Goal: Task Accomplishment & Management: Use online tool/utility

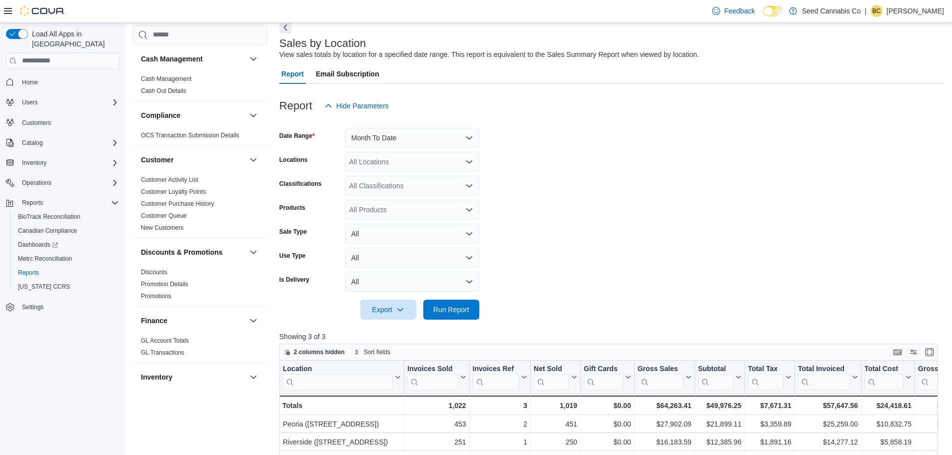
scroll to position [667, 0]
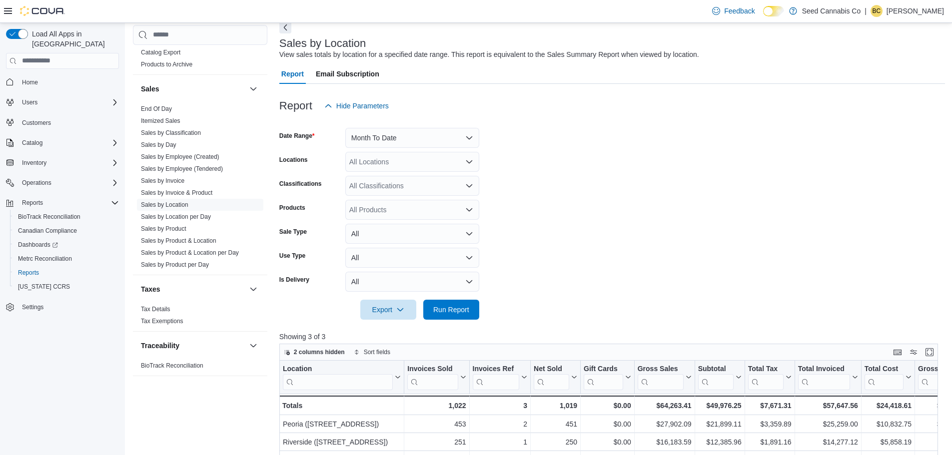
click at [718, 266] on form "Date Range Month To Date Locations All Locations Classifications All Classifica…" at bounding box center [612, 218] width 666 height 204
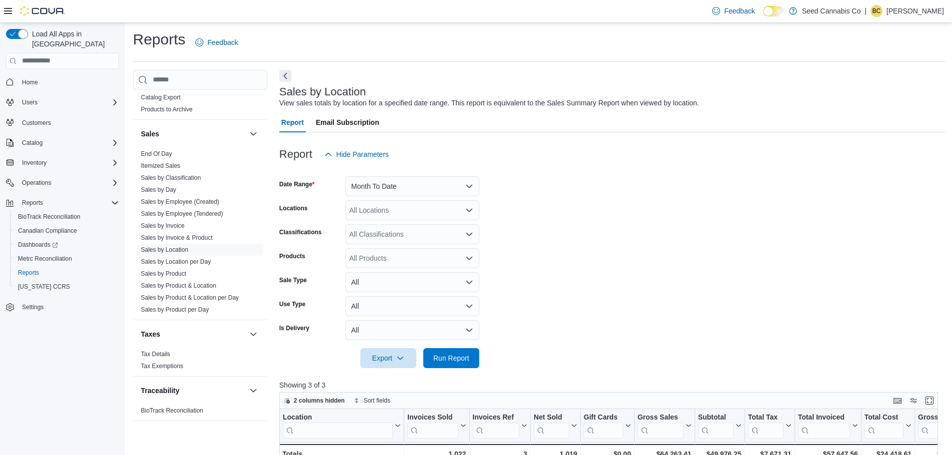
scroll to position [0, 0]
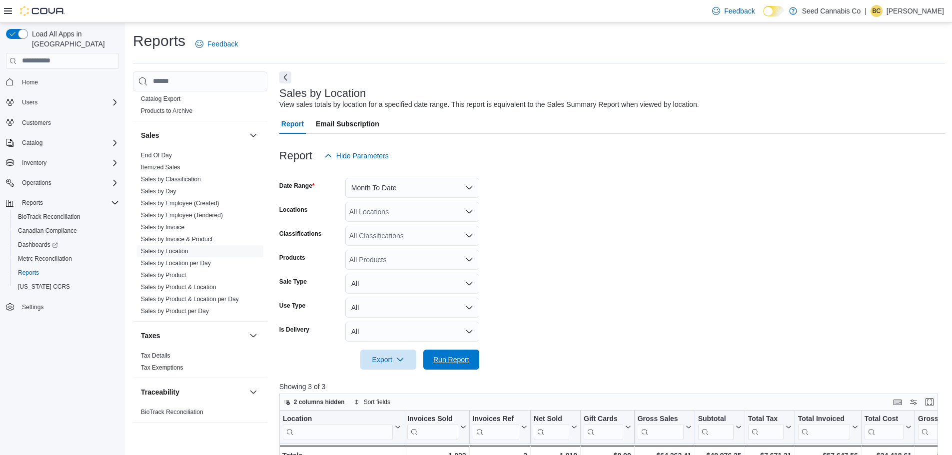
drag, startPoint x: 444, startPoint y: 365, endPoint x: 665, endPoint y: 257, distance: 246.1
click at [446, 365] on span "Run Report" at bounding box center [451, 360] width 44 height 20
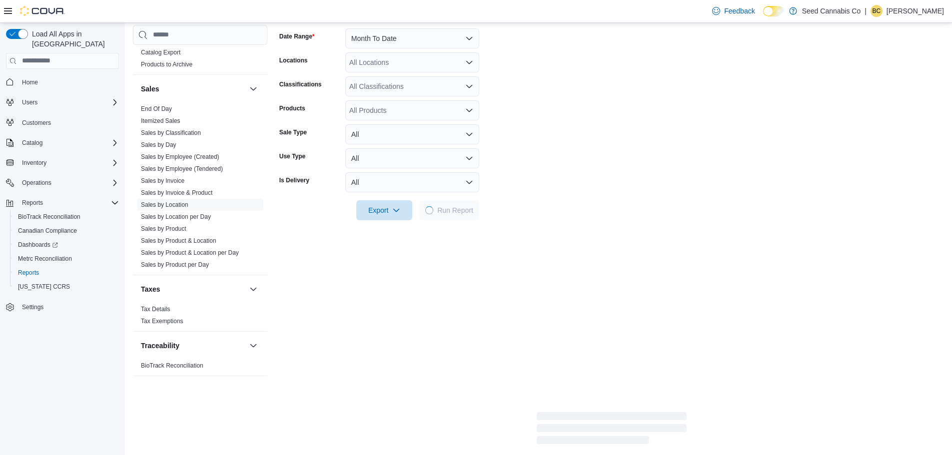
scroll to position [150, 0]
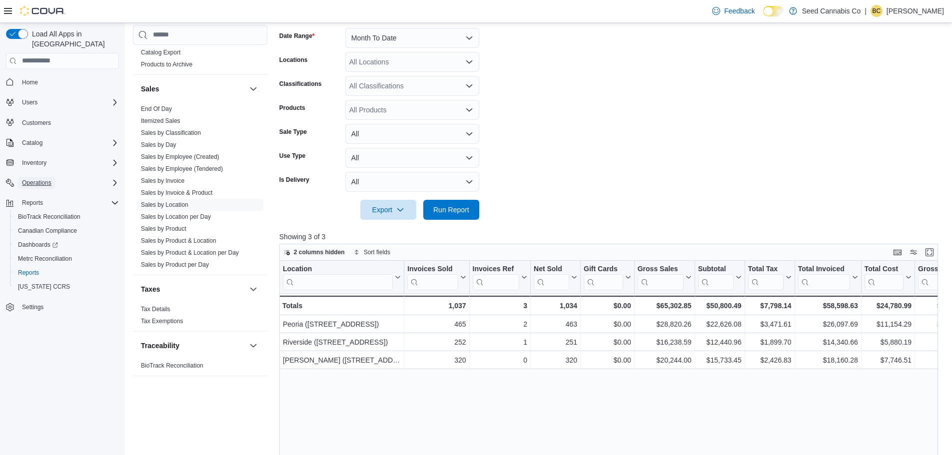
click at [42, 179] on span "Operations" at bounding box center [36, 183] width 29 height 8
click at [53, 193] on span "Cash Management" at bounding box center [43, 197] width 50 height 8
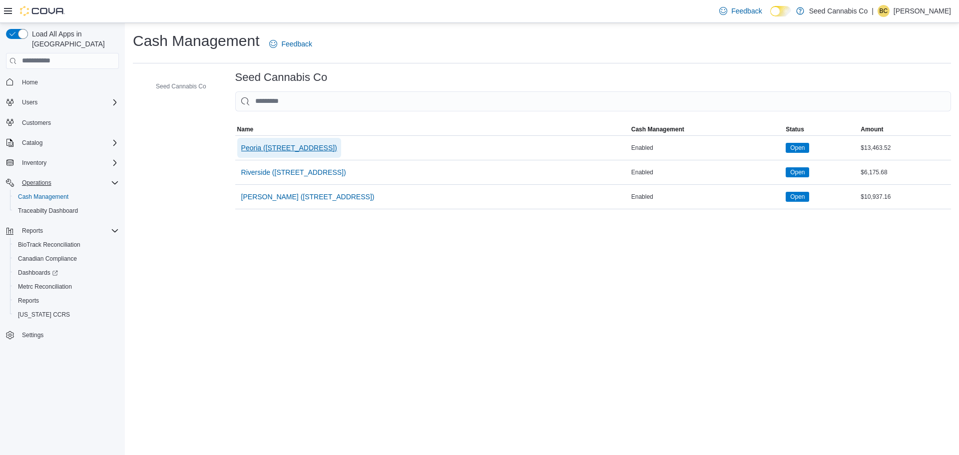
click at [294, 147] on span "Peoria ([STREET_ADDRESS])" at bounding box center [289, 148] width 96 height 10
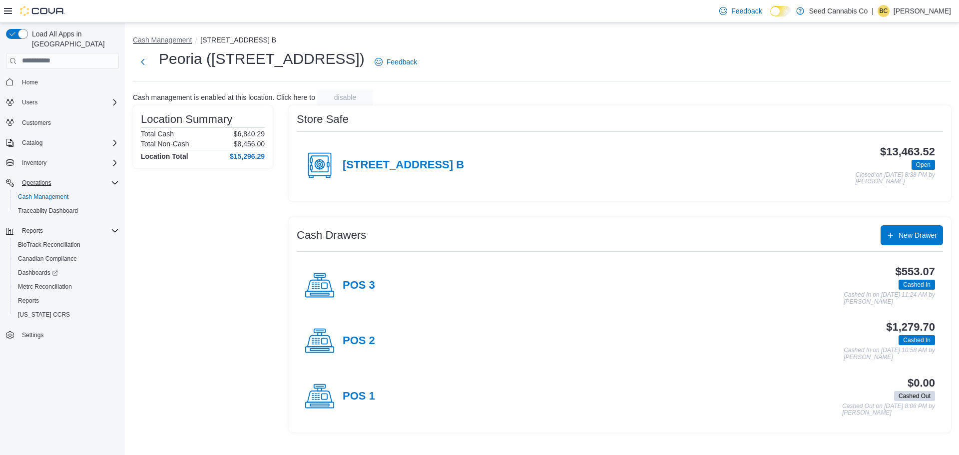
click at [179, 41] on button "Cash Management" at bounding box center [162, 40] width 59 height 8
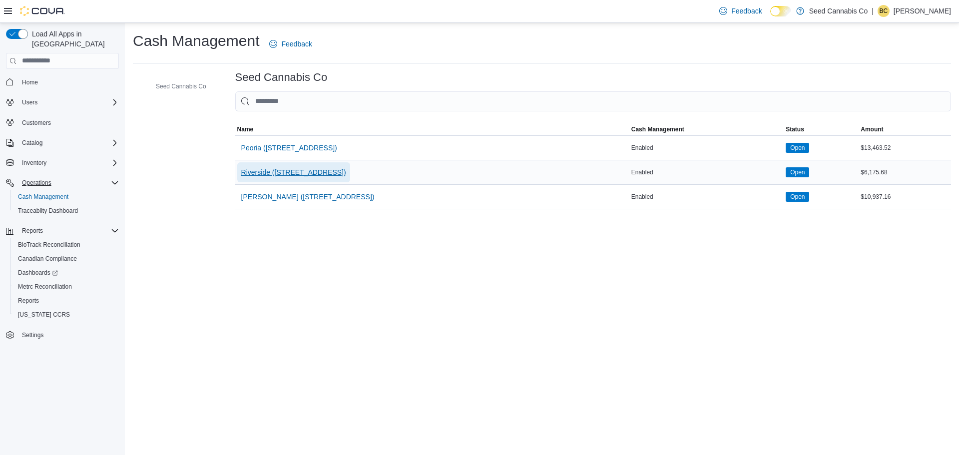
click at [261, 174] on span "Riverside ([STREET_ADDRESS])" at bounding box center [293, 172] width 105 height 10
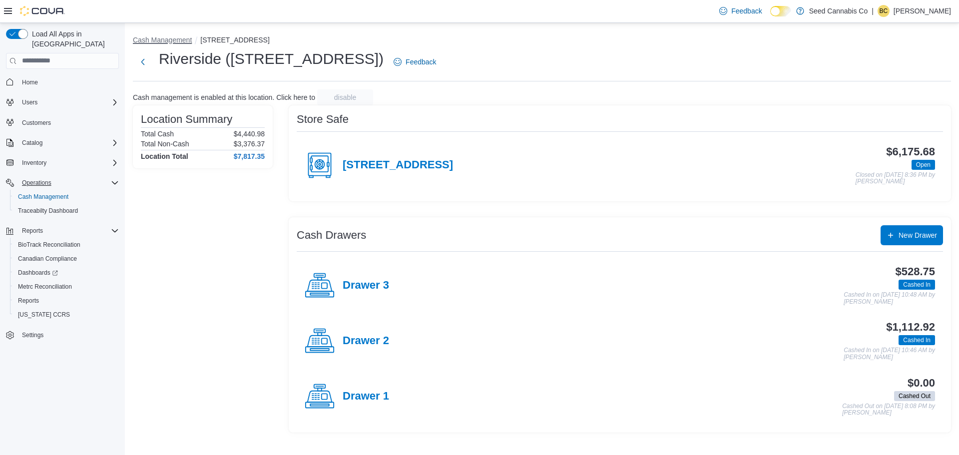
click at [184, 42] on button "Cash Management" at bounding box center [162, 40] width 59 height 8
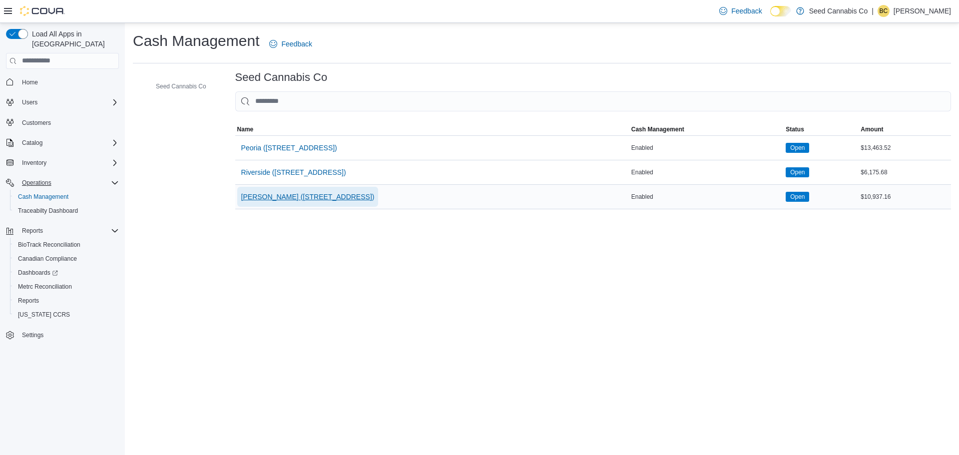
click at [282, 200] on span "[PERSON_NAME] ([STREET_ADDRESS])" at bounding box center [307, 197] width 133 height 10
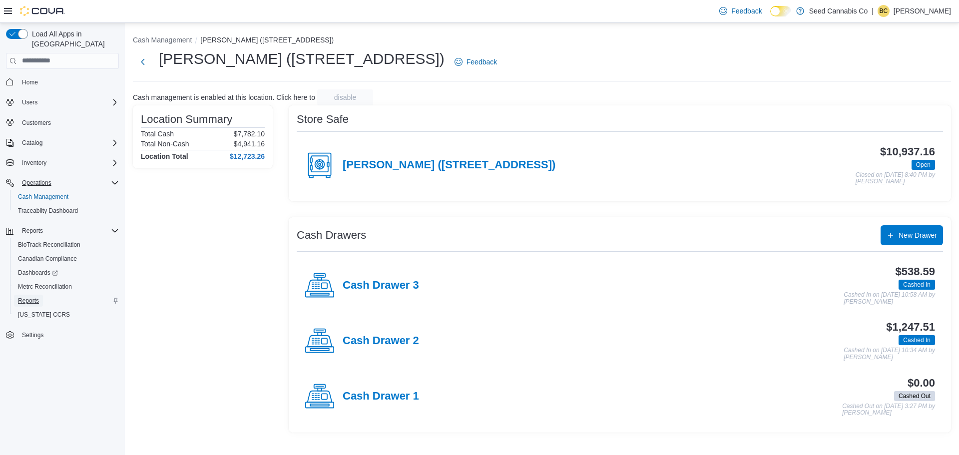
click at [30, 297] on span "Reports" at bounding box center [28, 301] width 21 height 8
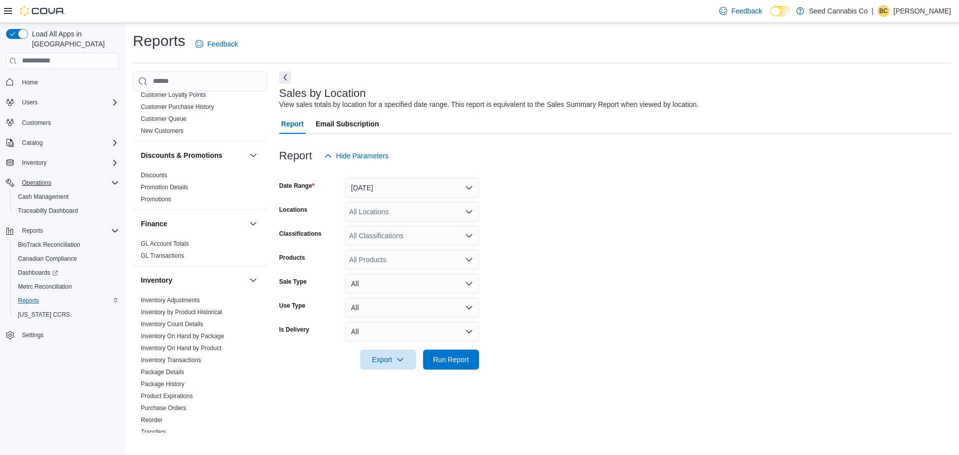
scroll to position [450, 0]
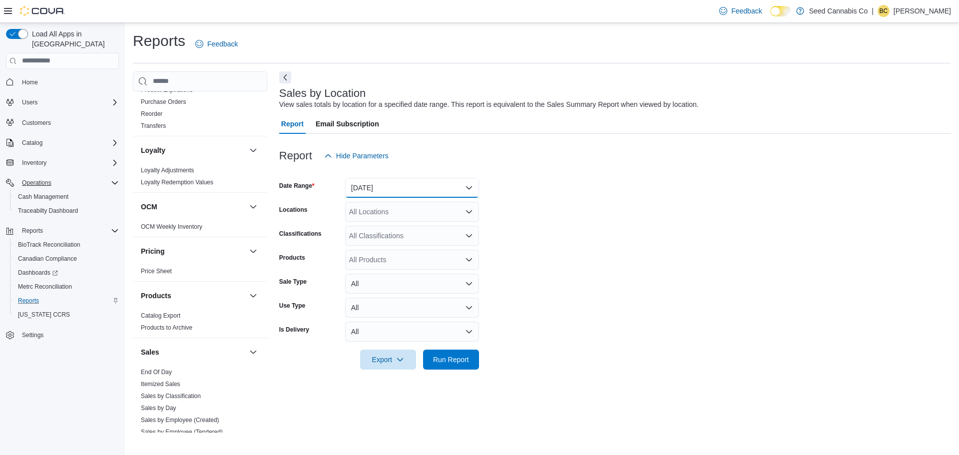
click at [415, 191] on button "[DATE]" at bounding box center [412, 188] width 134 height 20
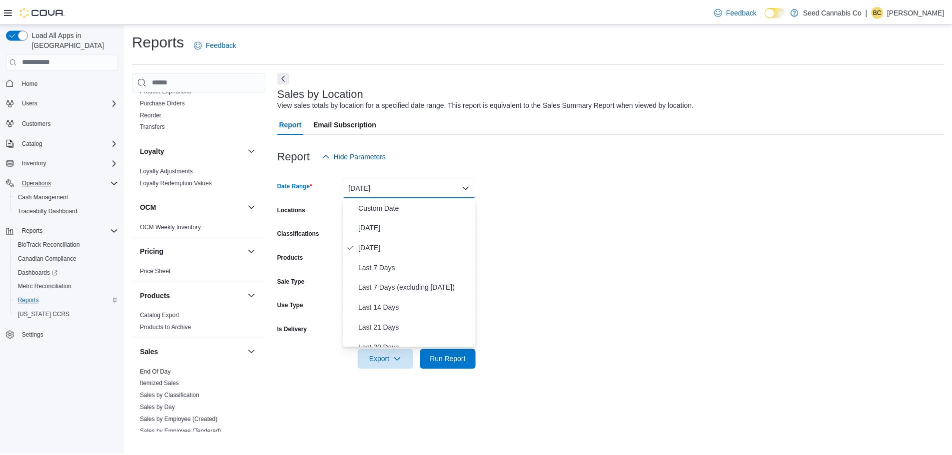
scroll to position [150, 0]
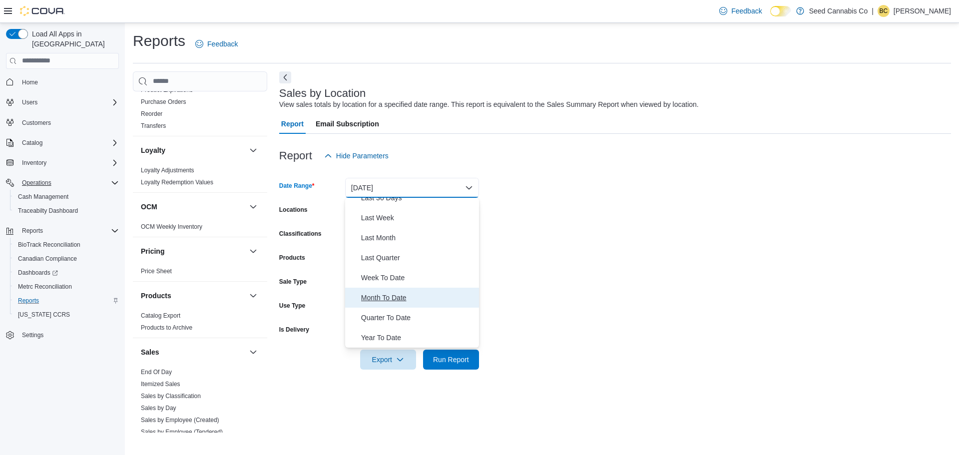
click at [394, 298] on span "Month To Date" at bounding box center [418, 298] width 114 height 12
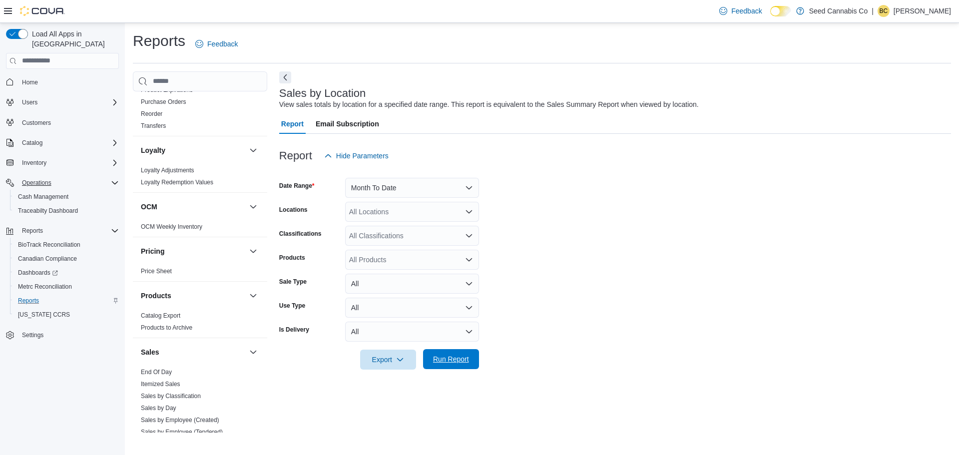
click at [453, 363] on span "Run Report" at bounding box center [451, 359] width 36 height 10
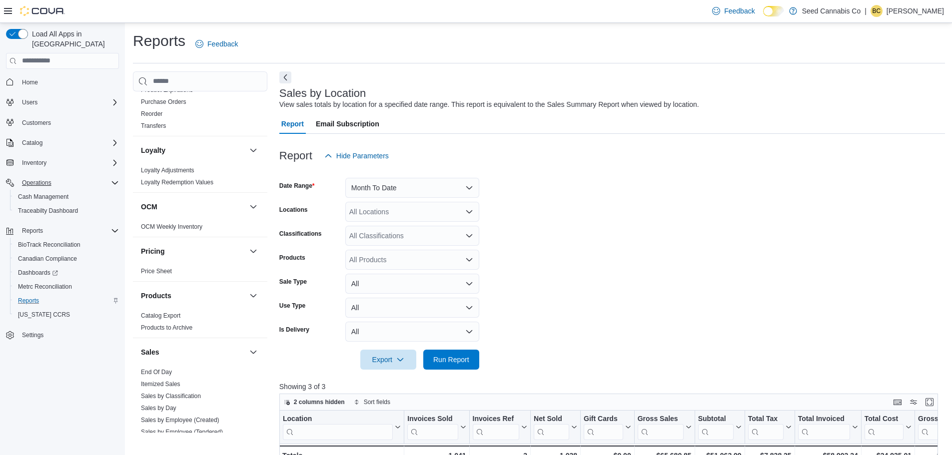
scroll to position [50, 0]
